Goal: Use online tool/utility: Use online tool/utility

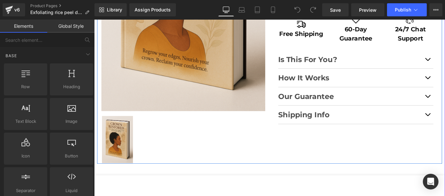
scroll to position [228, 0]
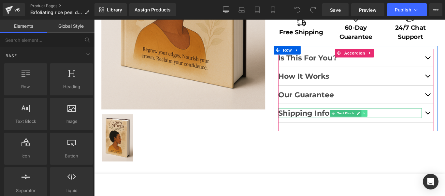
click at [397, 125] on icon at bounding box center [399, 125] width 4 height 4
click at [400, 125] on icon at bounding box center [402, 125] width 4 height 4
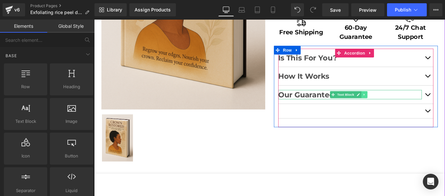
click at [397, 104] on icon at bounding box center [399, 104] width 4 height 4
click at [400, 104] on icon at bounding box center [402, 104] width 4 height 4
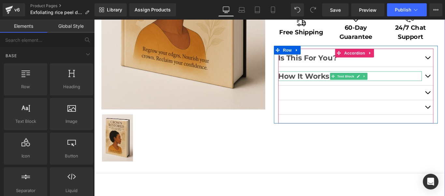
scroll to position [196, 0]
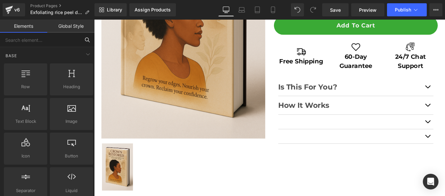
click at [14, 41] on input "text" at bounding box center [40, 40] width 80 height 14
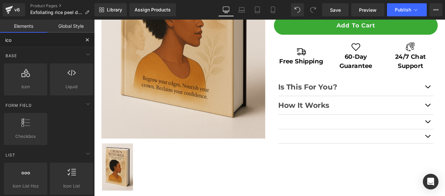
type input "icon"
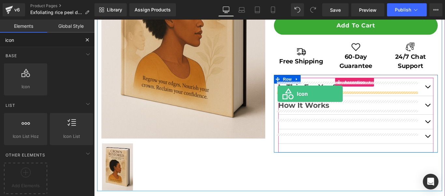
drag, startPoint x: 118, startPoint y: 98, endPoint x: 300, endPoint y: 103, distance: 182.0
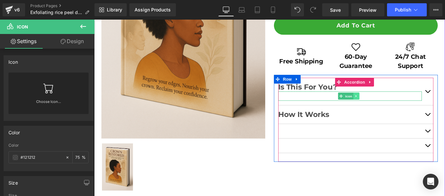
click at [388, 106] on icon at bounding box center [388, 105] width 1 height 2
click at [391, 107] on icon at bounding box center [393, 106] width 4 height 4
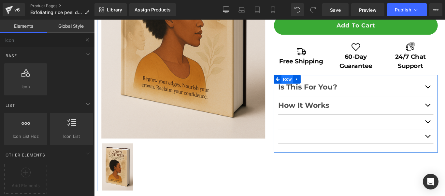
click at [307, 87] on span "Row" at bounding box center [311, 87] width 13 height 10
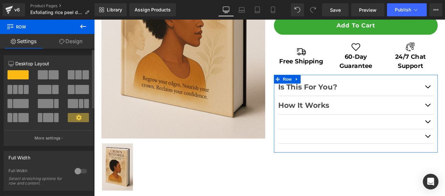
click at [13, 104] on span at bounding box center [21, 103] width 16 height 9
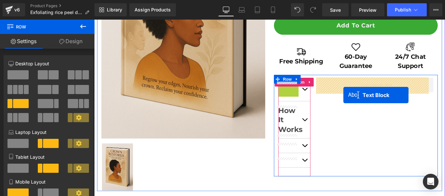
drag, startPoint x: 306, startPoint y: 110, endPoint x: 374, endPoint y: 104, distance: 68.4
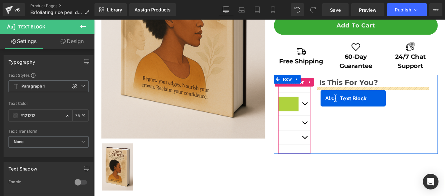
drag, startPoint x: 306, startPoint y: 123, endPoint x: 349, endPoint y: 108, distance: 45.2
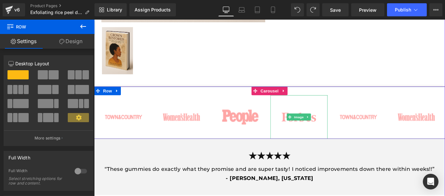
scroll to position [261, 0]
